Goal: Transaction & Acquisition: Purchase product/service

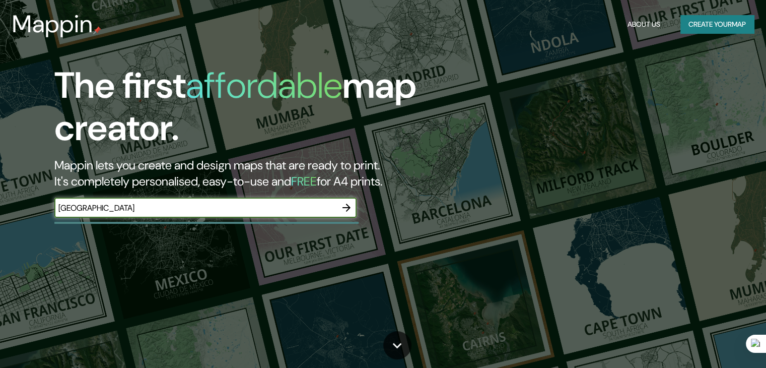
click at [354, 211] on button "button" at bounding box center [346, 207] width 20 height 20
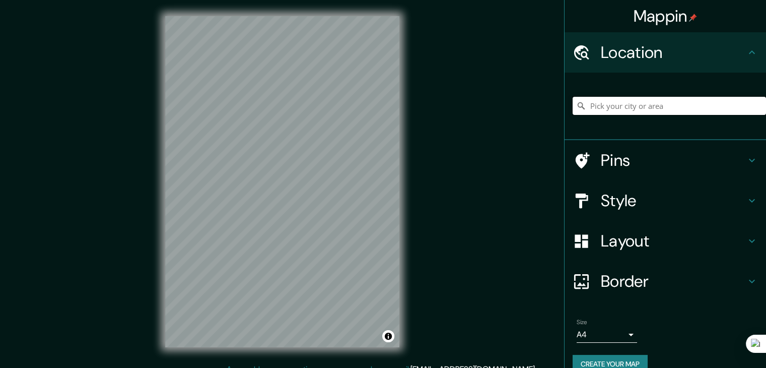
click at [649, 111] on input "Pick your city or area" at bounding box center [669, 106] width 193 height 18
click at [633, 108] on input "Pick your city or area" at bounding box center [669, 106] width 193 height 18
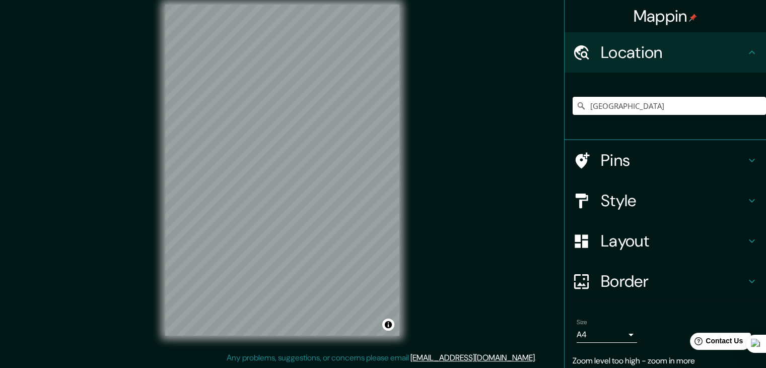
type input "[GEOGRAPHIC_DATA]"
click at [656, 177] on div "Pins" at bounding box center [664, 160] width 201 height 40
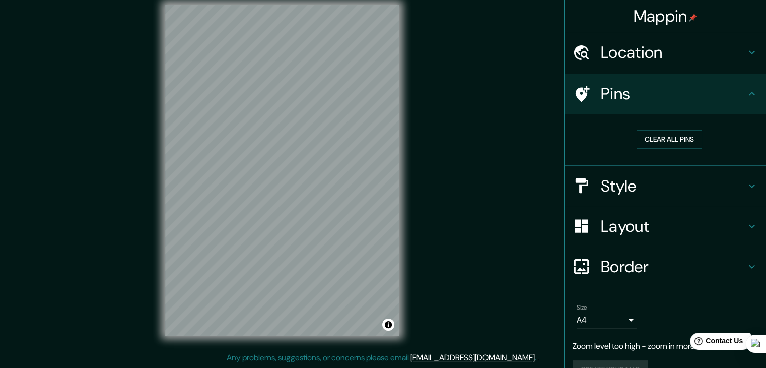
click at [657, 190] on h4 "Style" at bounding box center [673, 186] width 145 height 20
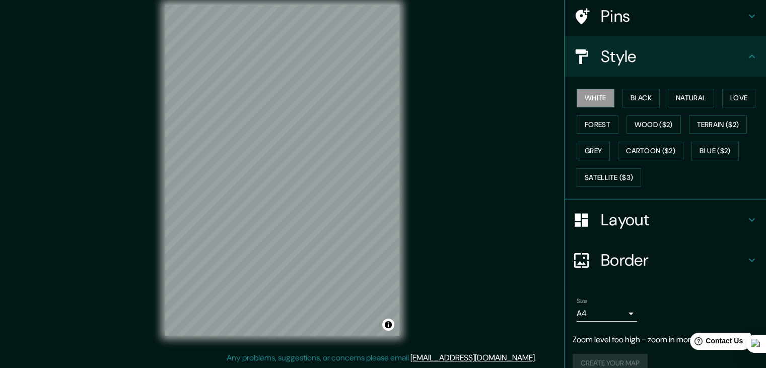
scroll to position [93, 0]
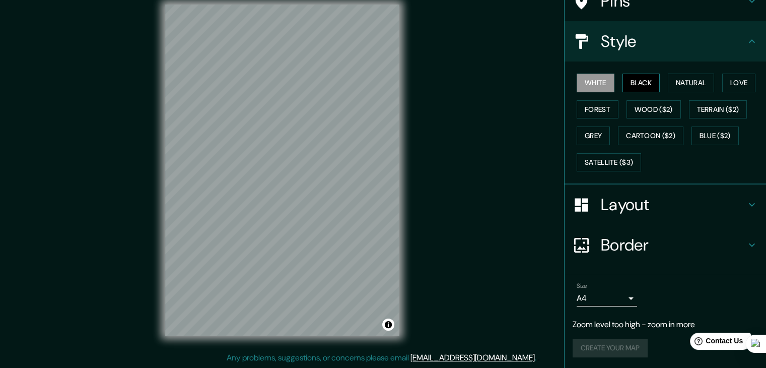
click at [644, 83] on button "Black" at bounding box center [641, 83] width 38 height 19
click at [687, 78] on button "Natural" at bounding box center [691, 83] width 46 height 19
click at [740, 83] on button "Love" at bounding box center [738, 83] width 33 height 19
click at [591, 106] on button "Forest" at bounding box center [598, 109] width 42 height 19
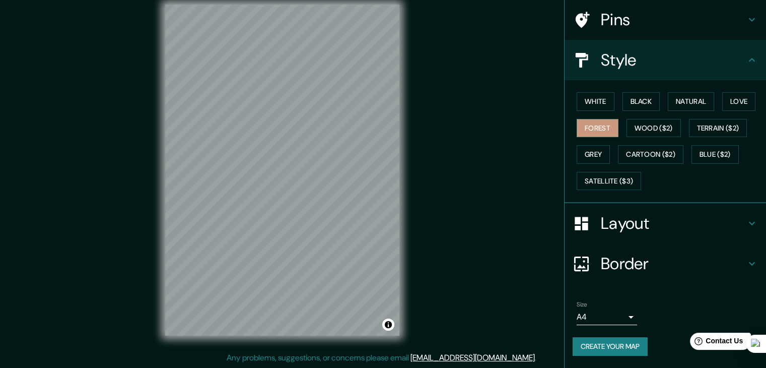
scroll to position [73, 0]
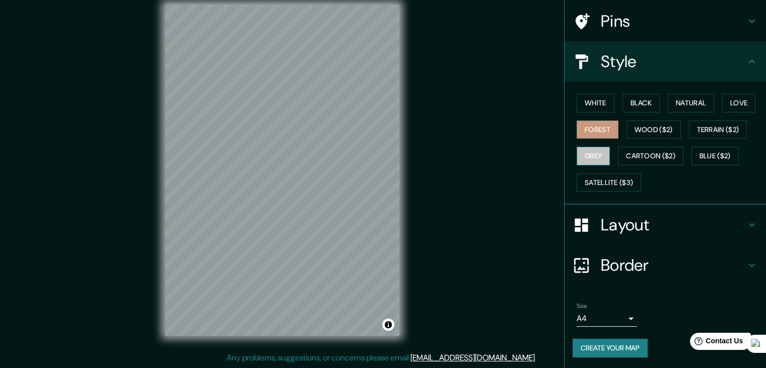
click at [578, 150] on button "Grey" at bounding box center [593, 156] width 33 height 19
click at [646, 151] on button "Cartoon ($2)" at bounding box center [650, 156] width 65 height 19
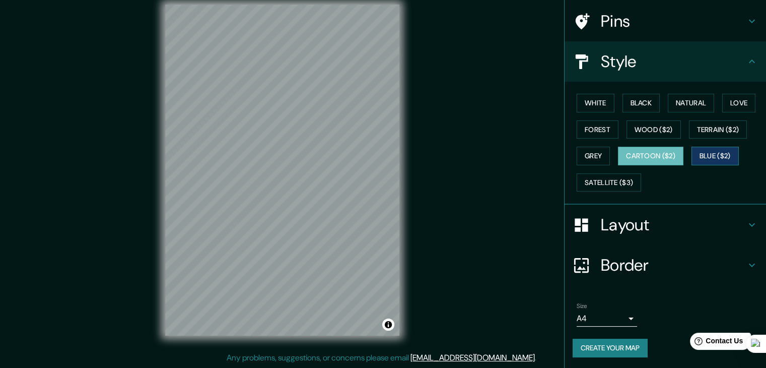
click at [702, 151] on button "Blue ($2)" at bounding box center [714, 156] width 47 height 19
click at [583, 157] on button "Grey" at bounding box center [593, 156] width 33 height 19
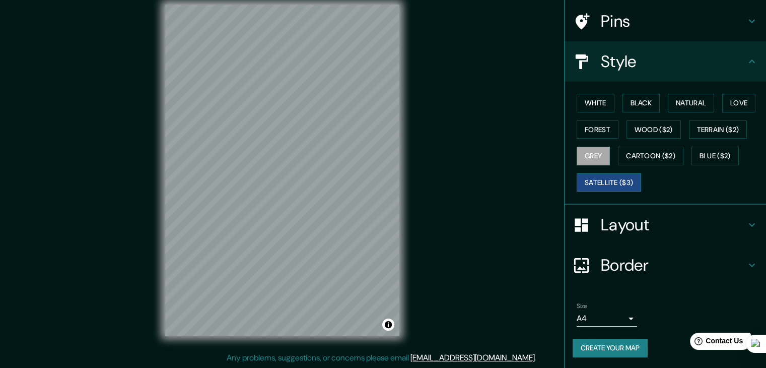
click at [593, 189] on button "Satellite ($3)" at bounding box center [609, 182] width 64 height 19
click at [654, 158] on button "Cartoon ($2)" at bounding box center [650, 156] width 65 height 19
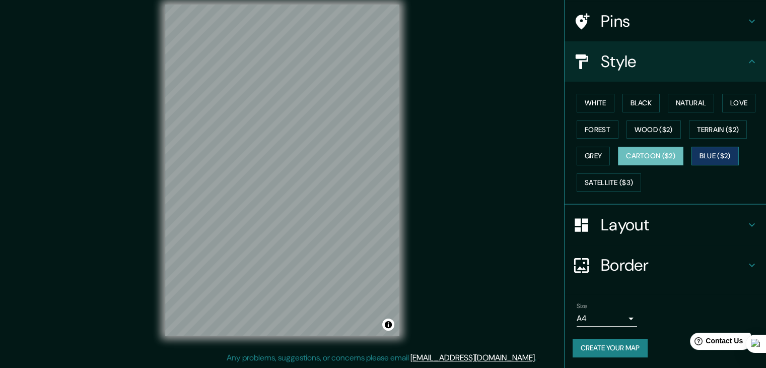
click at [715, 158] on button "Blue ($2)" at bounding box center [714, 156] width 47 height 19
click at [668, 158] on button "Cartoon ($2)" at bounding box center [650, 156] width 65 height 19
click at [659, 121] on button "Wood ($2)" at bounding box center [653, 129] width 54 height 19
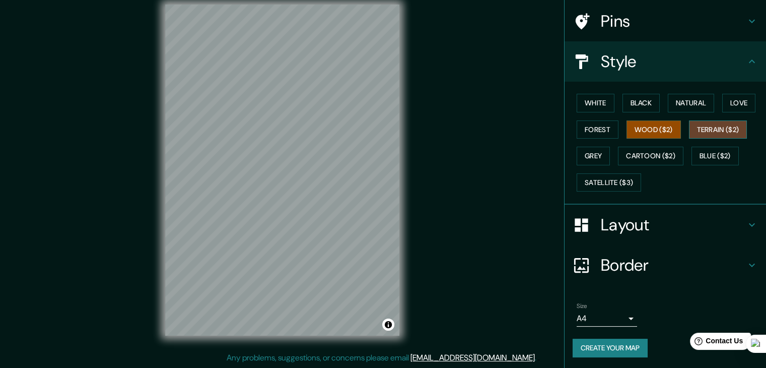
click at [718, 122] on button "Terrain ($2)" at bounding box center [718, 129] width 58 height 19
click at [577, 152] on button "Grey" at bounding box center [593, 156] width 33 height 19
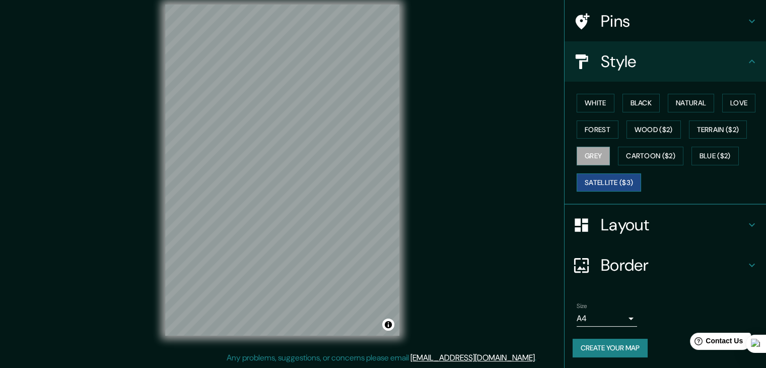
click at [588, 179] on button "Satellite ($3)" at bounding box center [609, 182] width 64 height 19
